Goal: Task Accomplishment & Management: Manage account settings

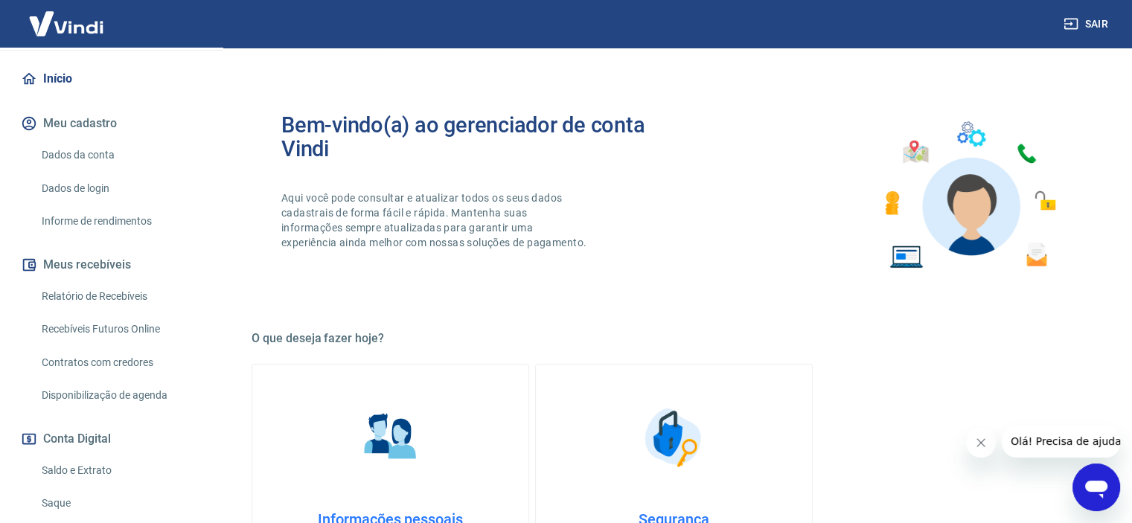
scroll to position [253, 0]
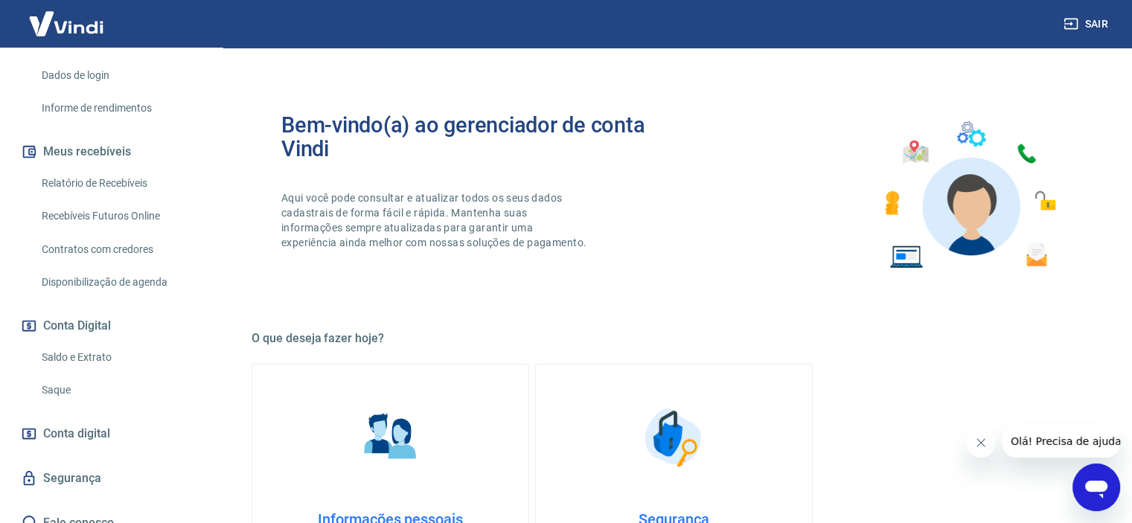
click at [63, 343] on link "Saldo e Extrato" at bounding box center [120, 357] width 169 height 31
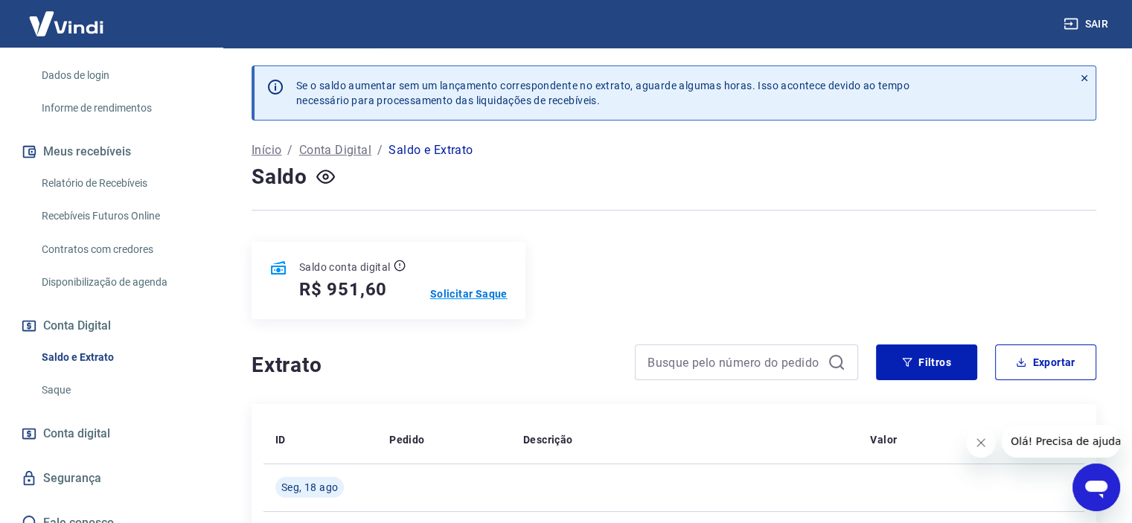
click at [473, 288] on p "Solicitar Saque" at bounding box center [468, 293] width 77 height 15
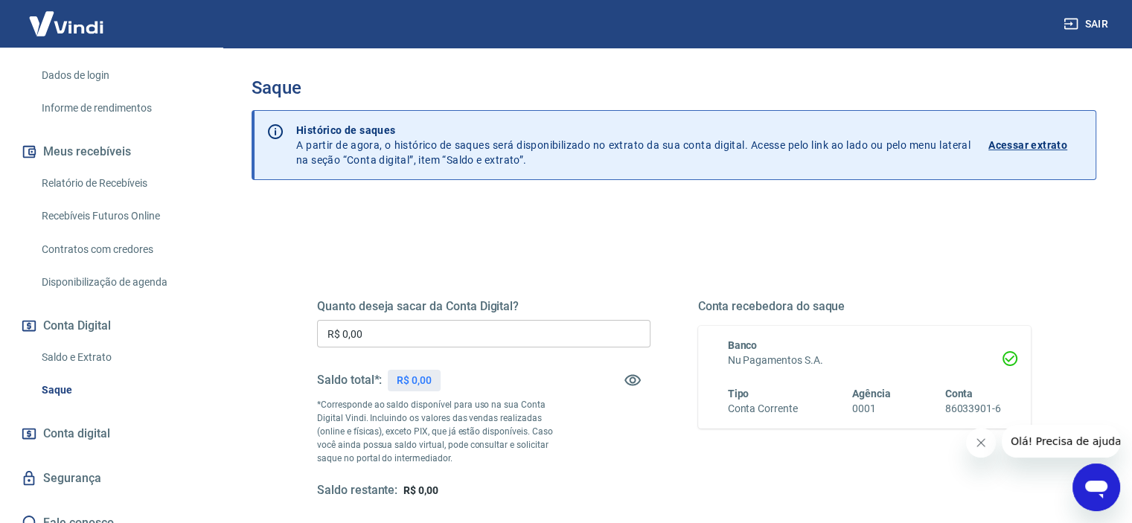
click at [507, 327] on input "R$ 0,00" at bounding box center [483, 334] width 333 height 28
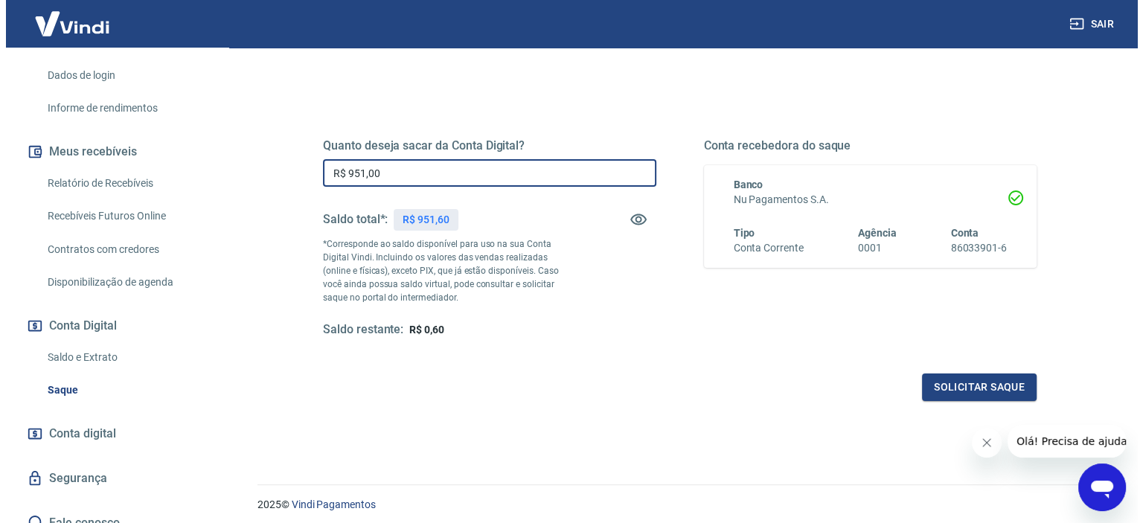
scroll to position [211, 0]
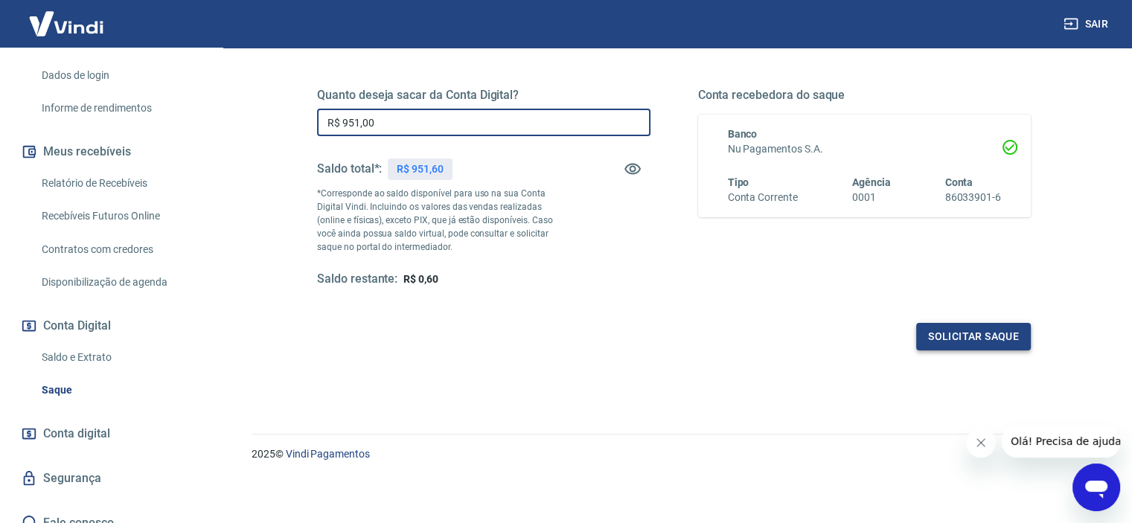
type input "R$ 951,00"
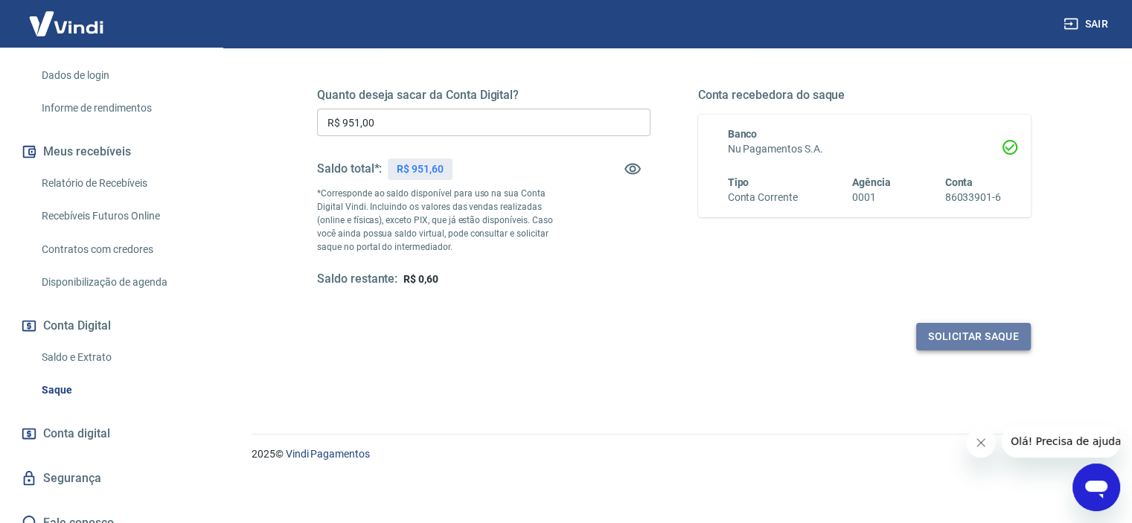
click at [938, 333] on button "Solicitar saque" at bounding box center [973, 337] width 115 height 28
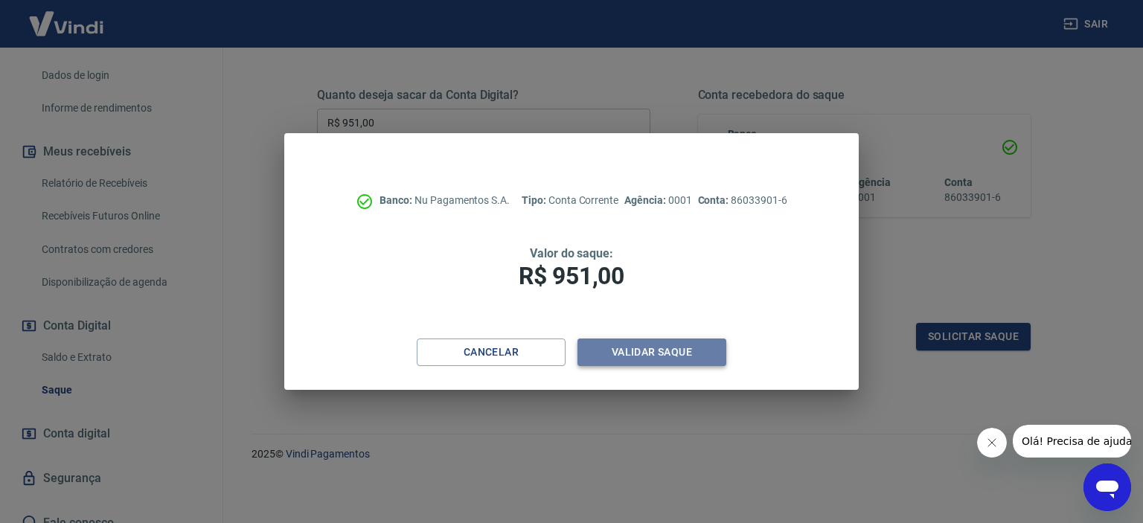
click at [619, 356] on button "Validar saque" at bounding box center [651, 353] width 149 height 28
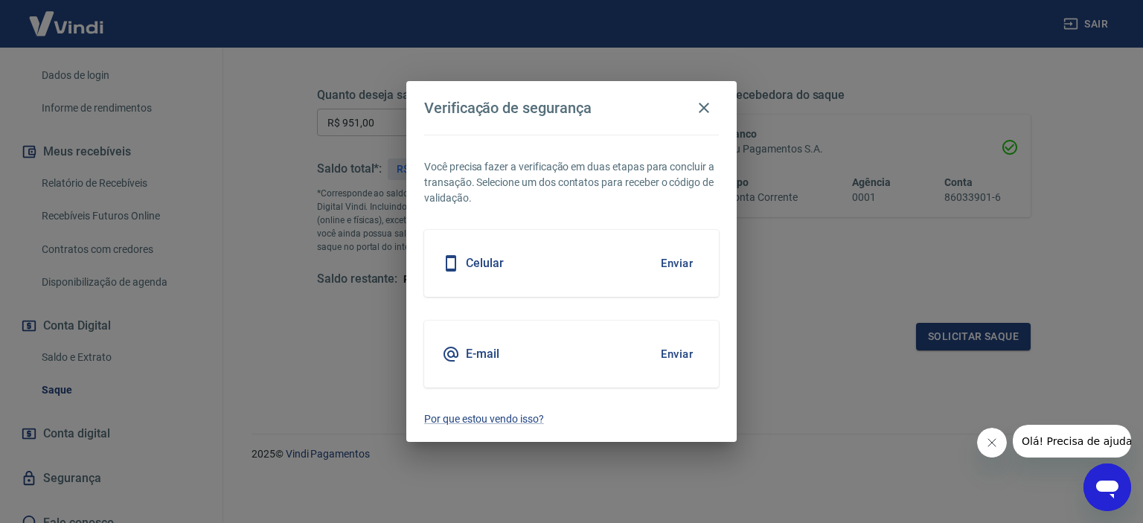
click at [668, 256] on button "Enviar" at bounding box center [677, 263] width 48 height 31
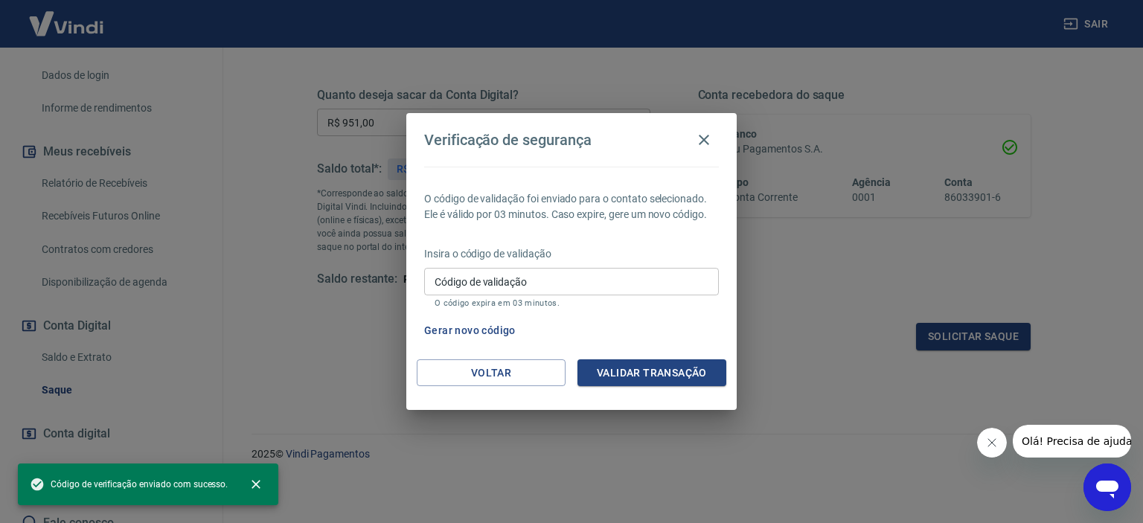
click at [676, 261] on p "Insira o código de validação" at bounding box center [571, 254] width 295 height 16
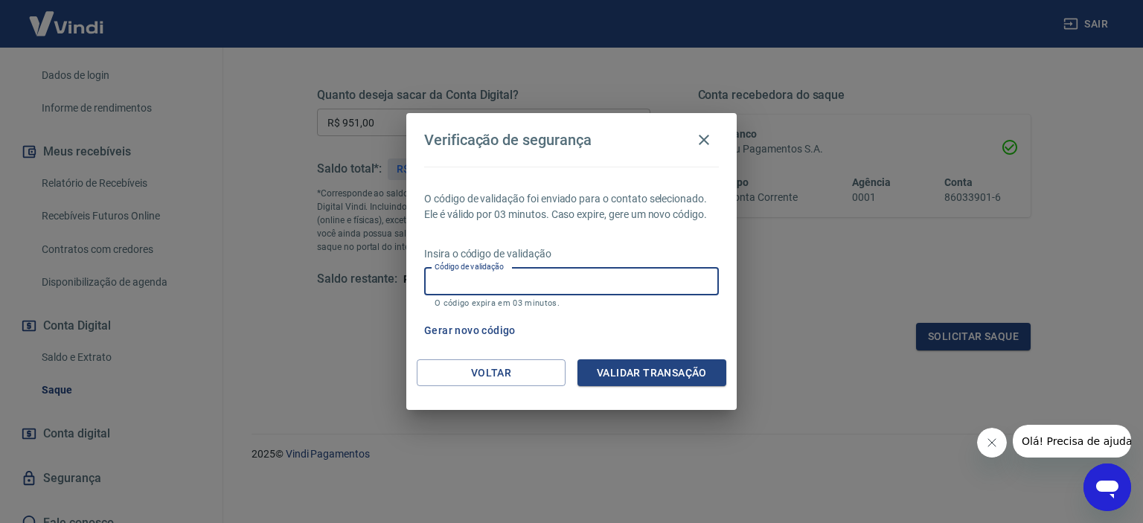
drag, startPoint x: 584, startPoint y: 294, endPoint x: 584, endPoint y: 281, distance: 12.6
click at [584, 294] on input "Código de validação" at bounding box center [571, 282] width 295 height 28
click at [527, 287] on input "Código de validação" at bounding box center [571, 282] width 295 height 28
type input "241442"
click at [610, 364] on button "Validar transação" at bounding box center [651, 373] width 149 height 28
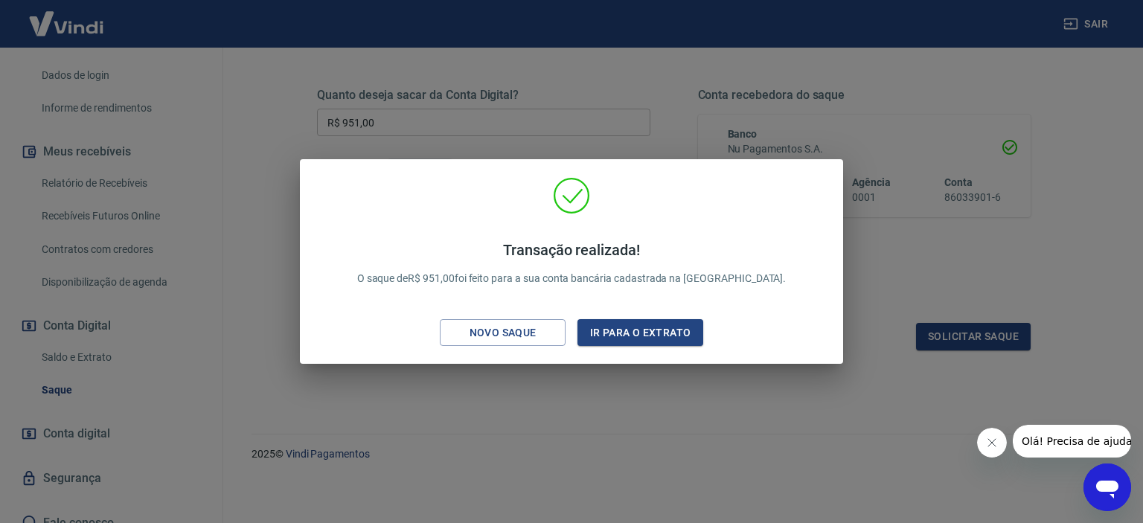
click at [408, 438] on div "Transação realizada! O saque de R$ 951,00 foi feito para a sua conta bancária c…" at bounding box center [571, 261] width 1143 height 523
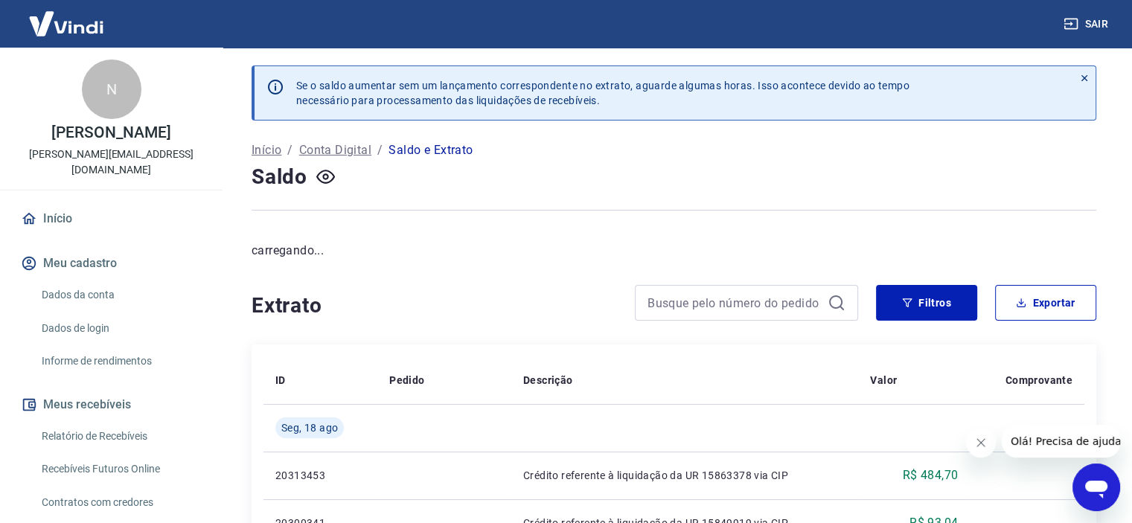
click at [63, 202] on link "Início" at bounding box center [111, 218] width 187 height 33
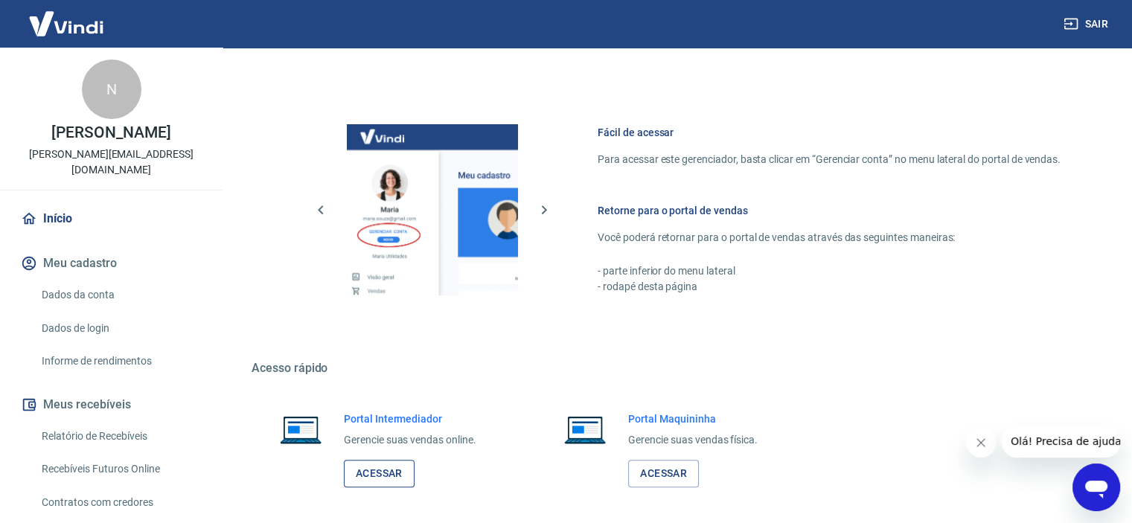
scroll to position [651, 0]
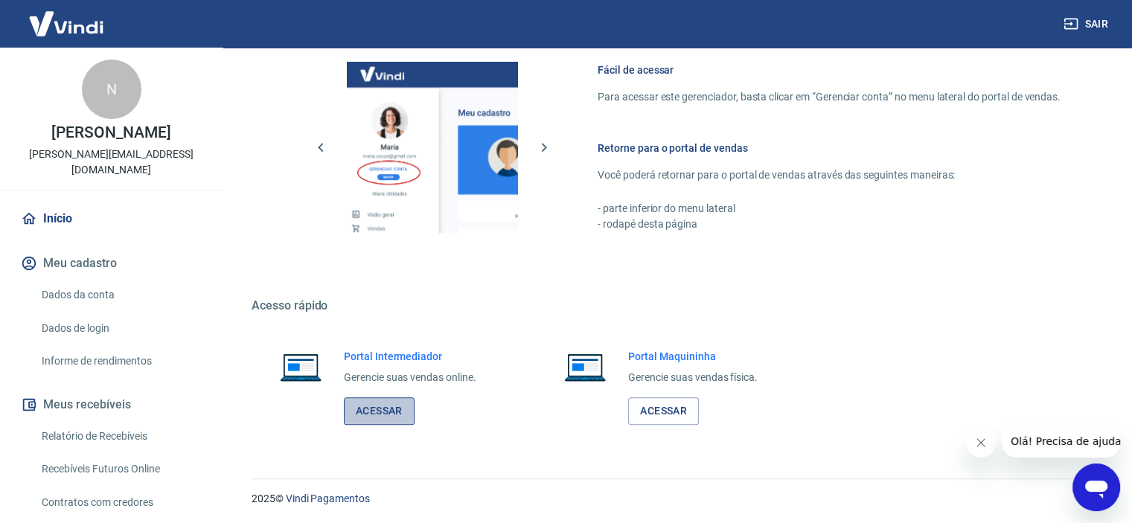
click at [379, 411] on link "Acessar" at bounding box center [379, 411] width 71 height 28
